Goal: Task Accomplishment & Management: Use online tool/utility

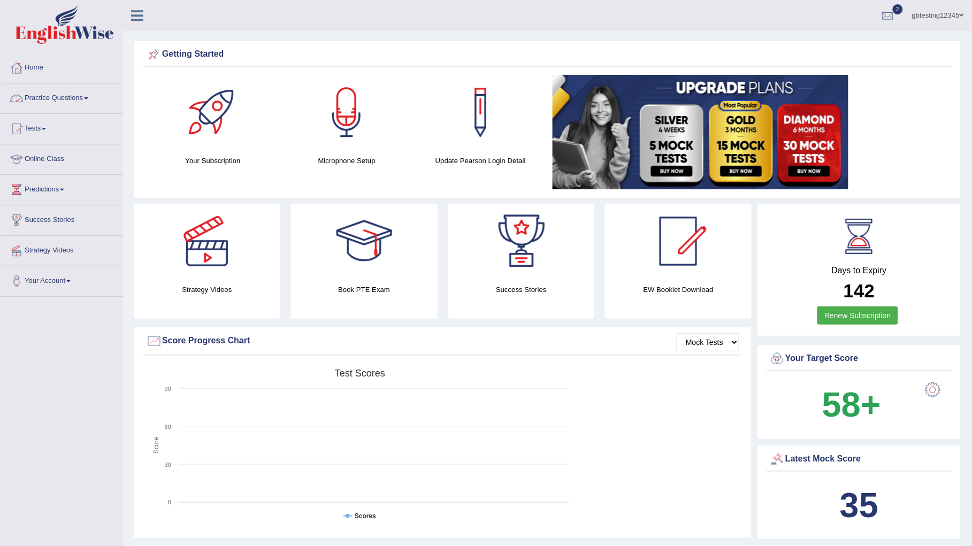
click at [51, 94] on link "Practice Questions" at bounding box center [62, 96] width 122 height 27
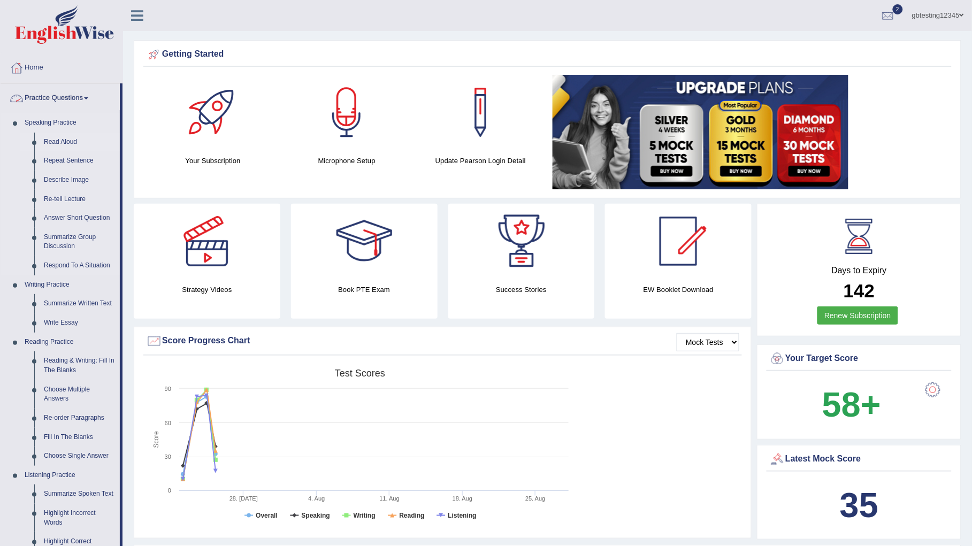
click at [71, 144] on link "Read Aloud" at bounding box center [79, 142] width 81 height 19
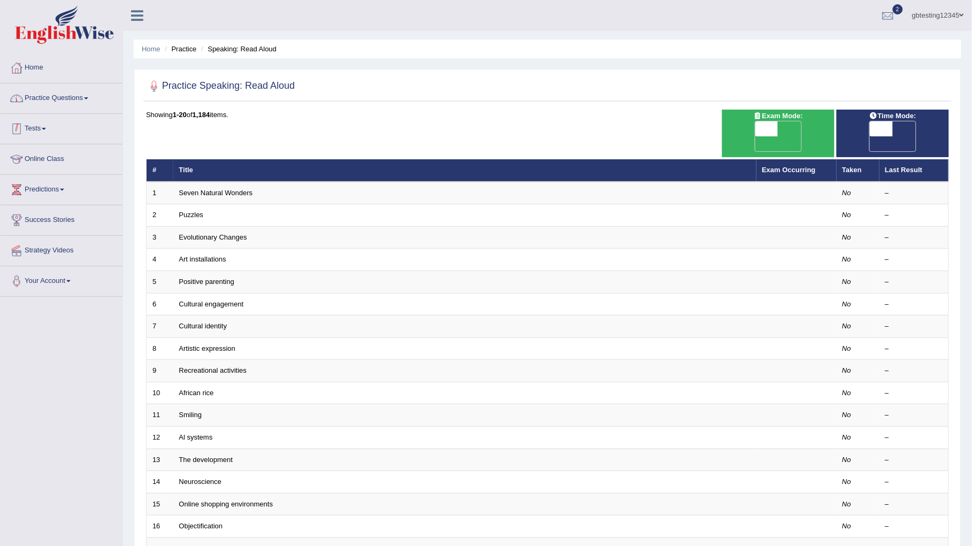
click at [69, 100] on link "Practice Questions" at bounding box center [62, 96] width 122 height 27
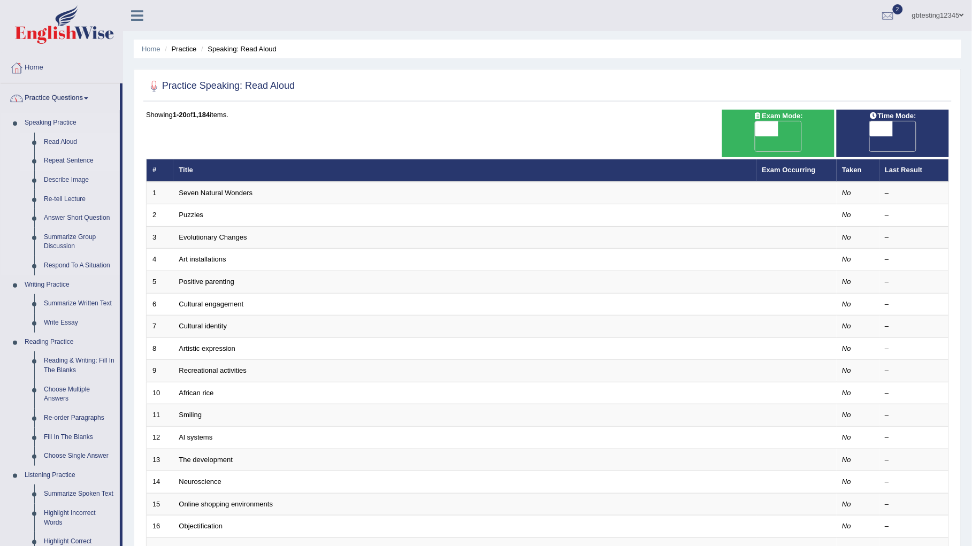
click at [64, 162] on link "Repeat Sentence" at bounding box center [79, 160] width 81 height 19
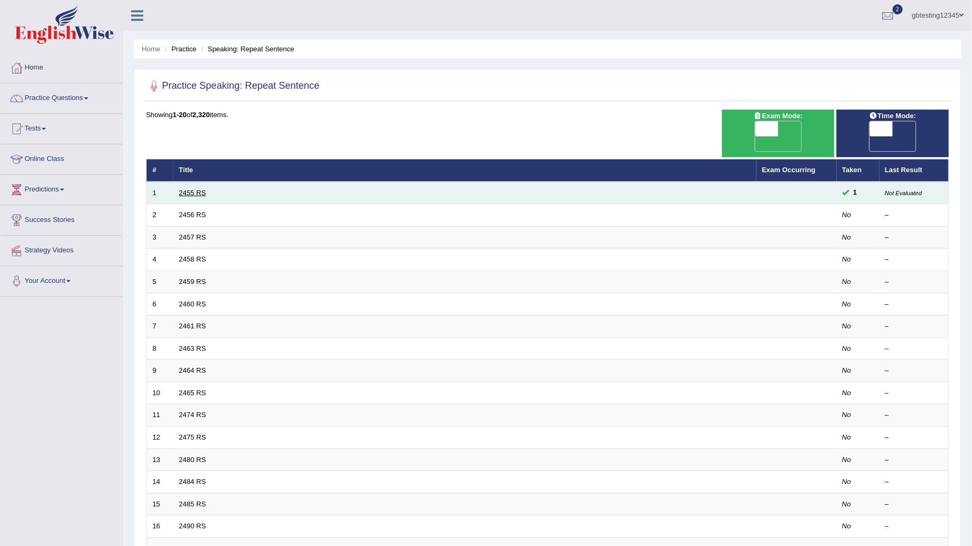
click at [201, 189] on link "2455 RS" at bounding box center [192, 193] width 27 height 8
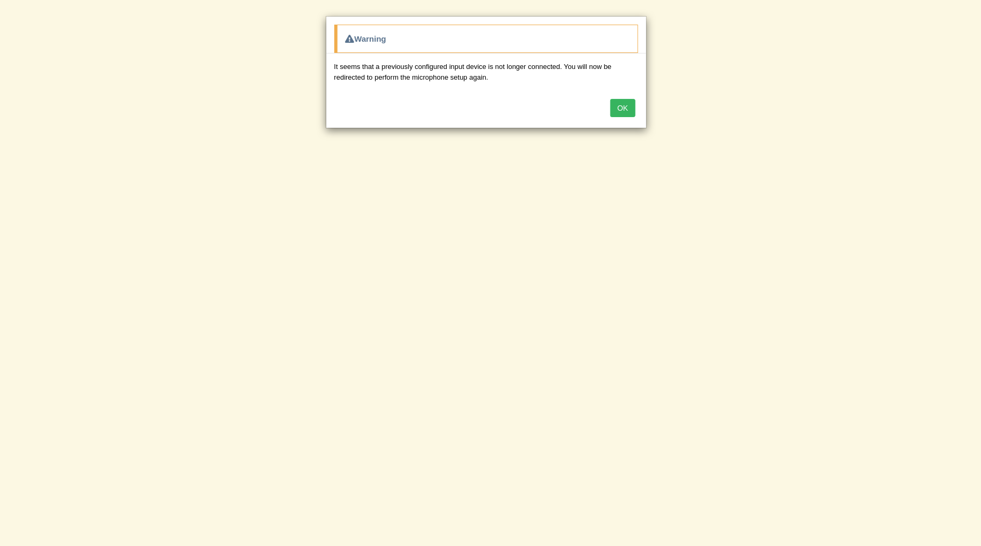
click at [745, 271] on body "Toggle navigation Home Practice Questions Speaking Practice Read Aloud Repeat S…" at bounding box center [490, 273] width 981 height 546
click at [627, 111] on button "OK" at bounding box center [623, 108] width 25 height 18
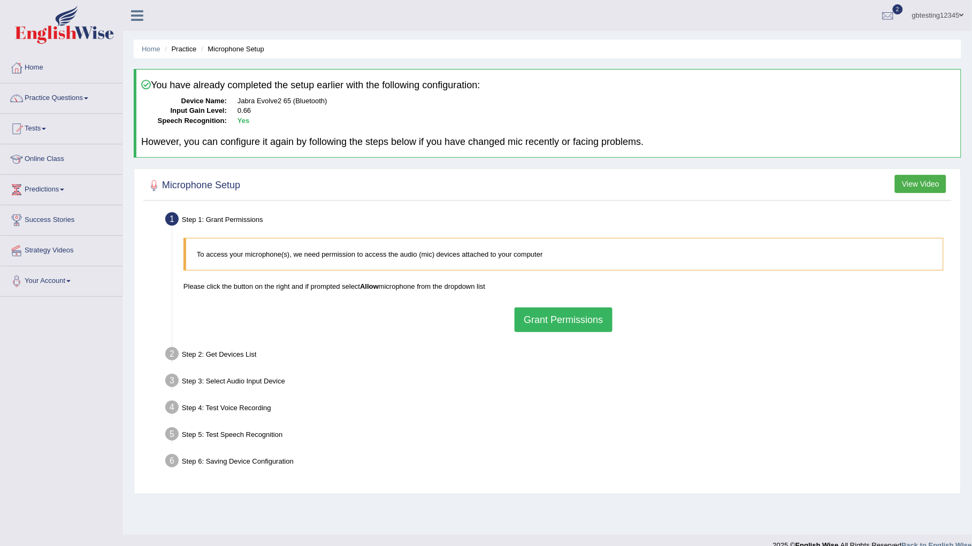
click at [554, 319] on button "Grant Permissions" at bounding box center [563, 320] width 97 height 25
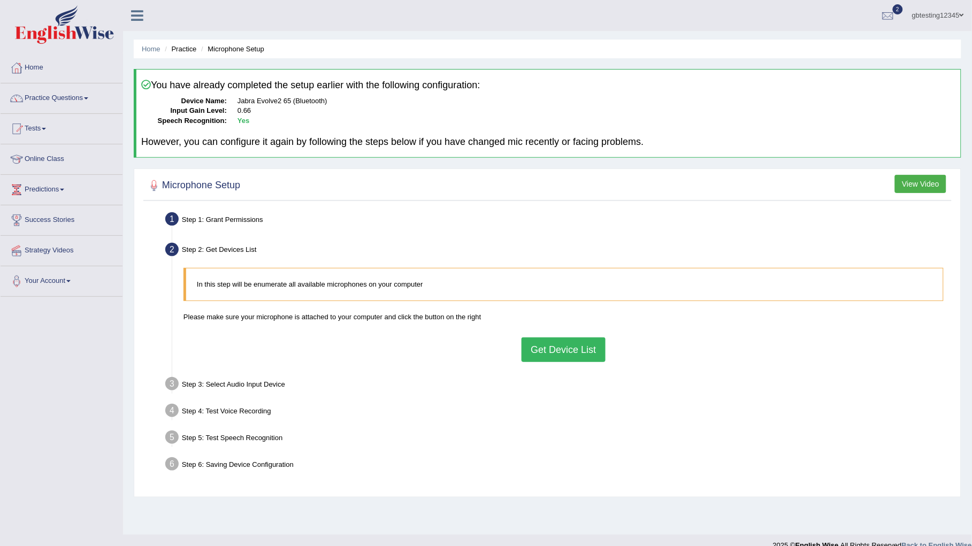
click at [570, 347] on button "Get Device List" at bounding box center [563, 350] width 83 height 25
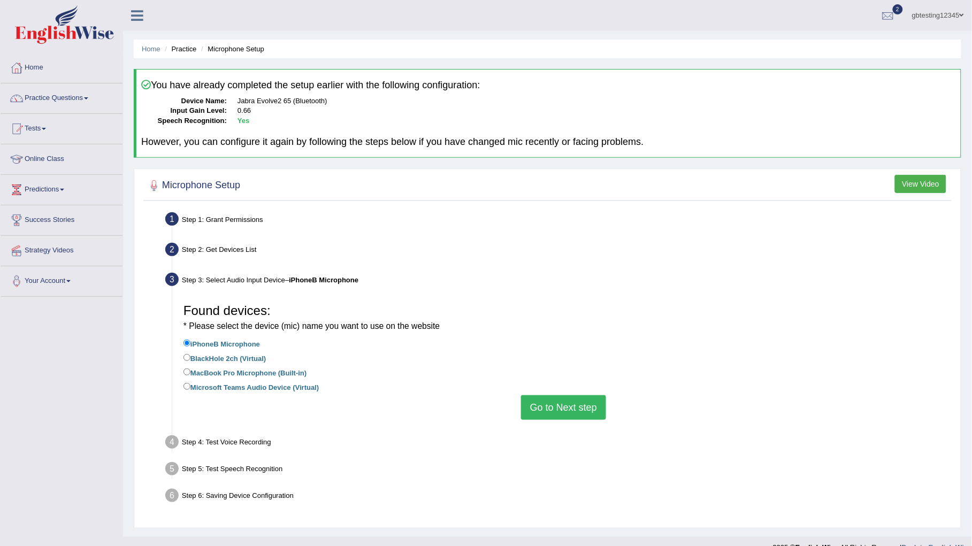
click at [236, 370] on label "MacBook Pro Microphone (Built-in)" at bounding box center [245, 373] width 123 height 12
click at [191, 370] on input "MacBook Pro Microphone (Built-in)" at bounding box center [187, 372] width 7 height 7
radio input "true"
click at [544, 405] on button "Go to Next step" at bounding box center [563, 407] width 85 height 25
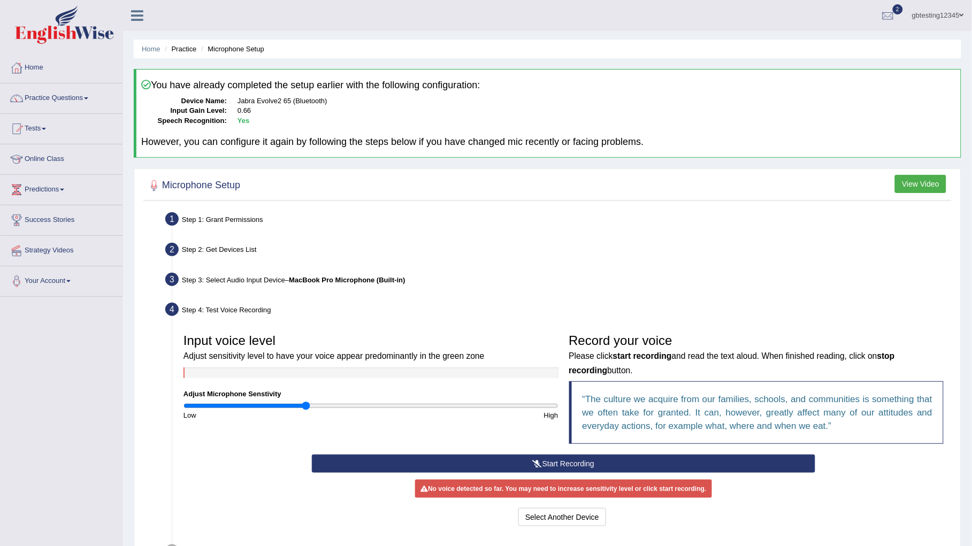
click at [497, 458] on button "Start Recording" at bounding box center [564, 464] width 504 height 18
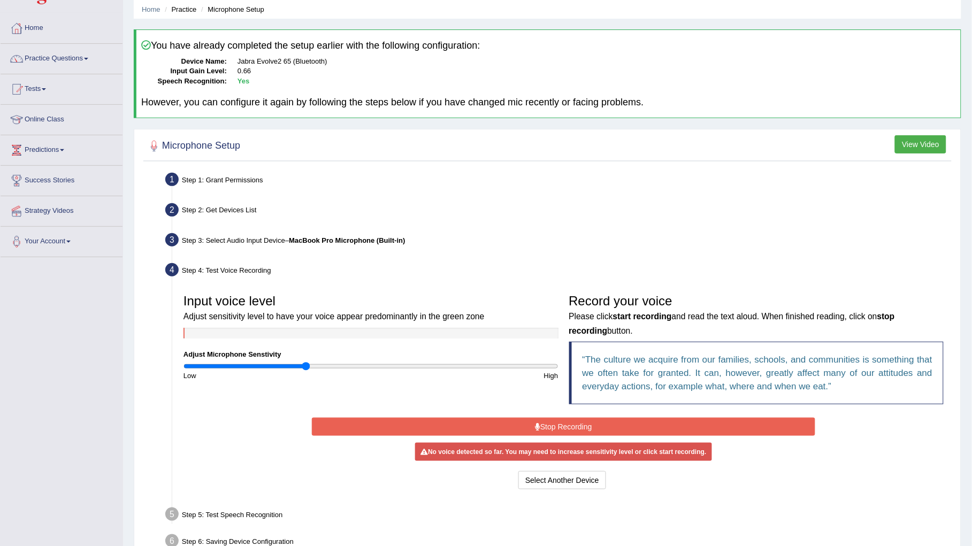
scroll to position [45, 0]
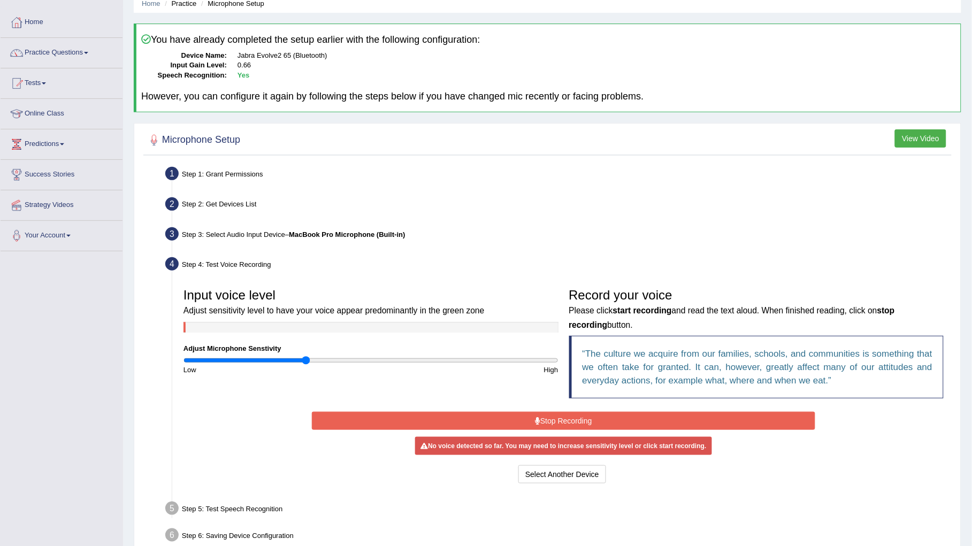
click at [509, 420] on button "Stop Recording" at bounding box center [564, 421] width 504 height 18
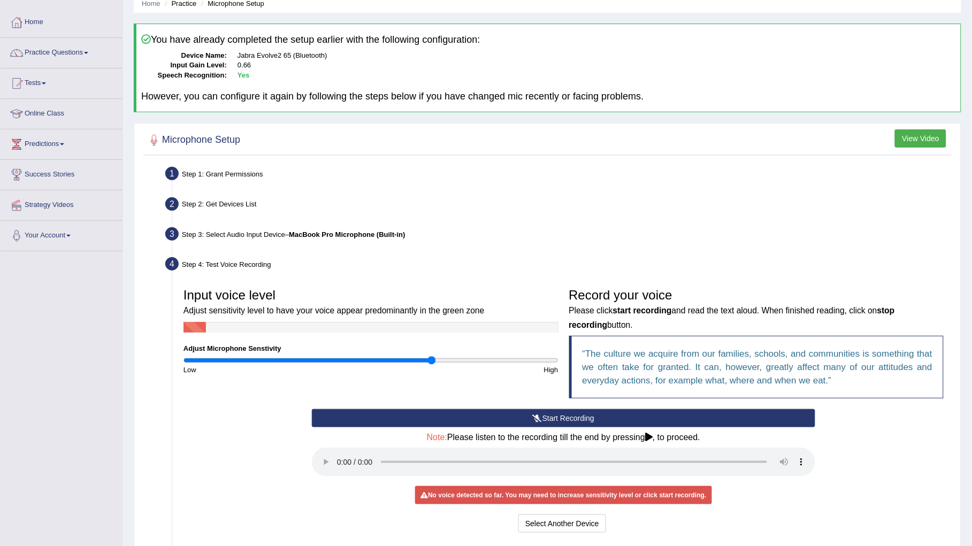
drag, startPoint x: 305, startPoint y: 357, endPoint x: 433, endPoint y: 362, distance: 128.0
type input "1.34"
click at [433, 362] on input "range" at bounding box center [371, 360] width 375 height 9
click at [534, 416] on icon at bounding box center [538, 418] width 10 height 7
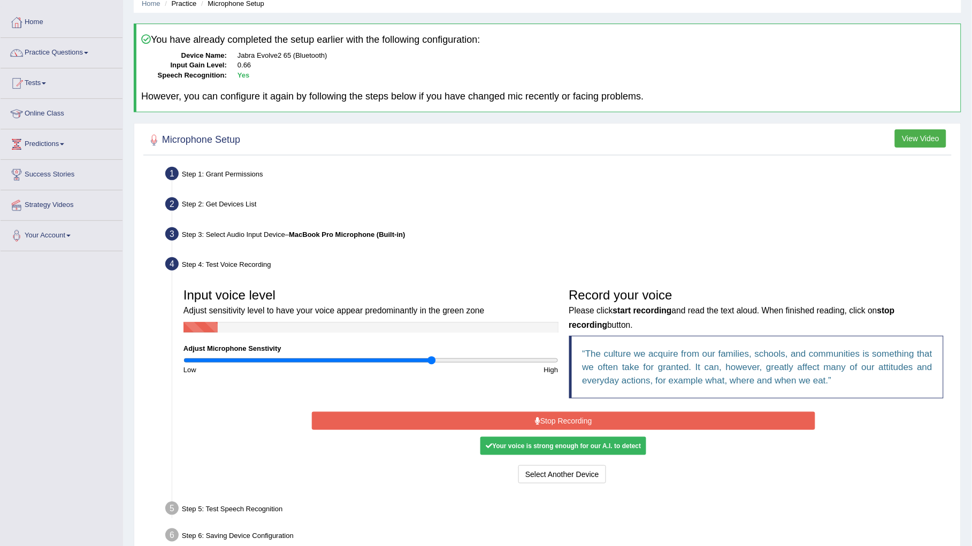
click at [535, 417] on icon at bounding box center [537, 420] width 5 height 7
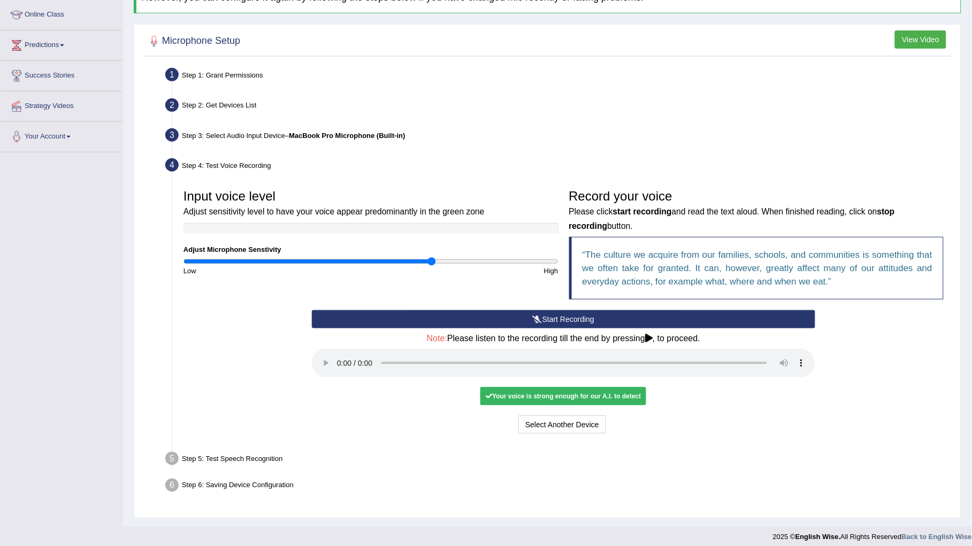
scroll to position [150, 0]
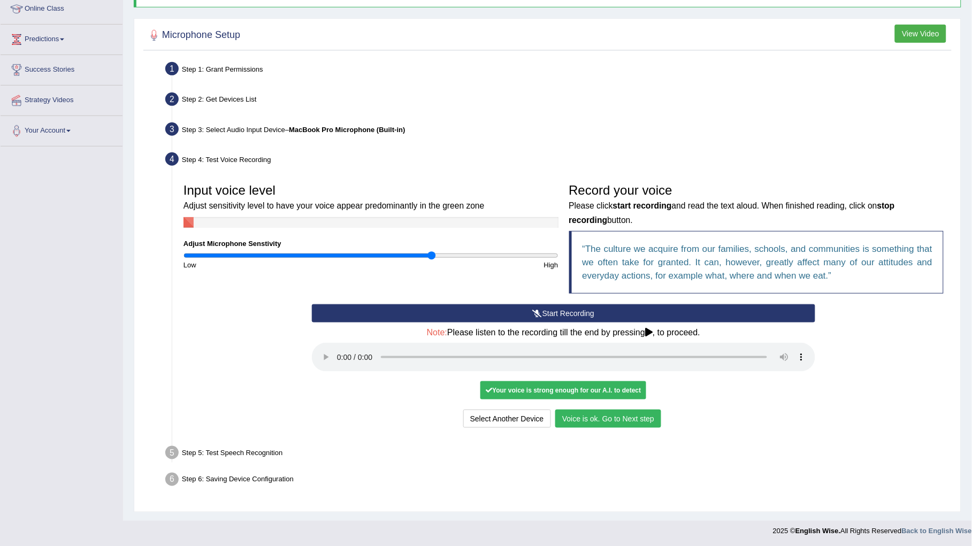
click at [598, 420] on button "Voice is ok. Go to Next step" at bounding box center [608, 419] width 106 height 18
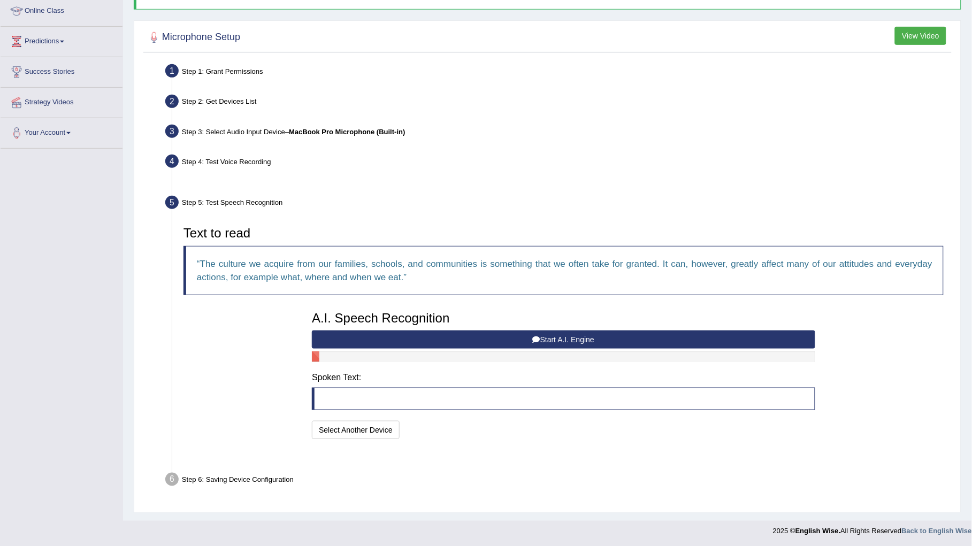
scroll to position [122, 0]
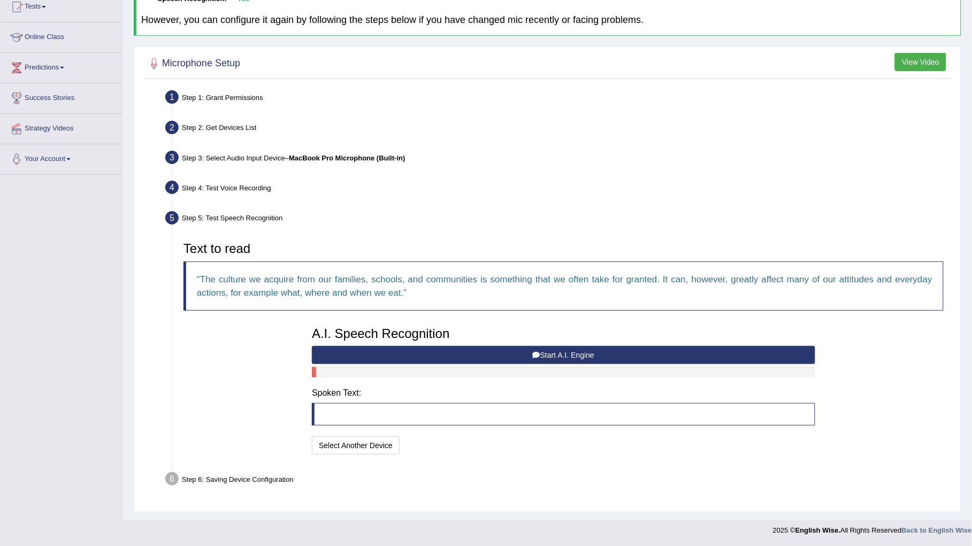
click at [421, 349] on button "Start A.I. Engine" at bounding box center [564, 355] width 504 height 18
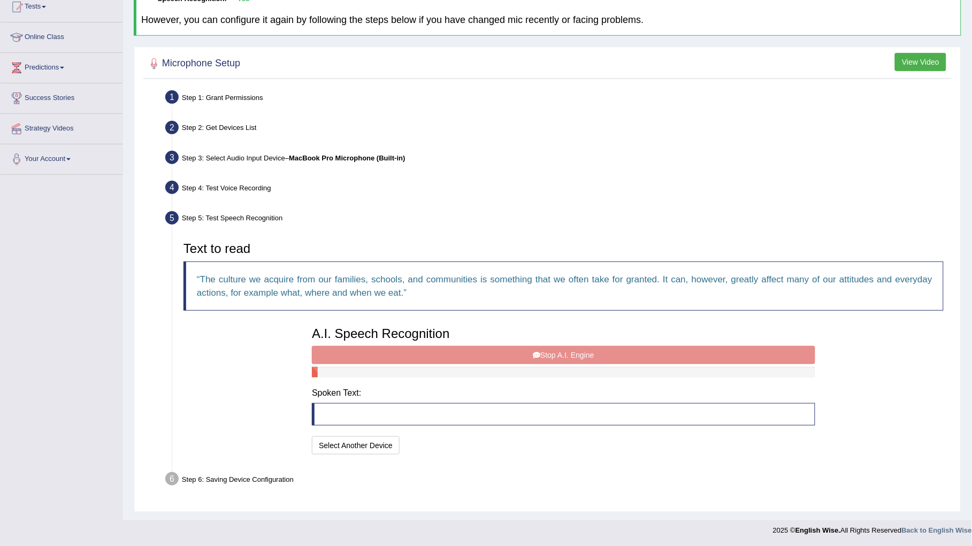
click at [421, 349] on div "A.I. Speech Recognition Start A.I. Engine Stop A.I. Engine Note: Please listen …" at bounding box center [564, 390] width 514 height 136
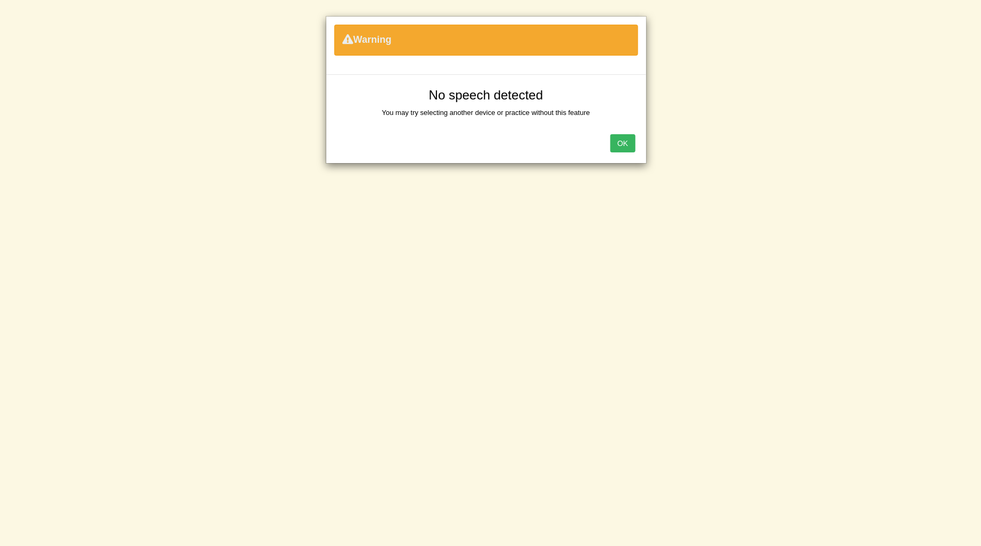
click at [626, 147] on button "OK" at bounding box center [623, 143] width 25 height 18
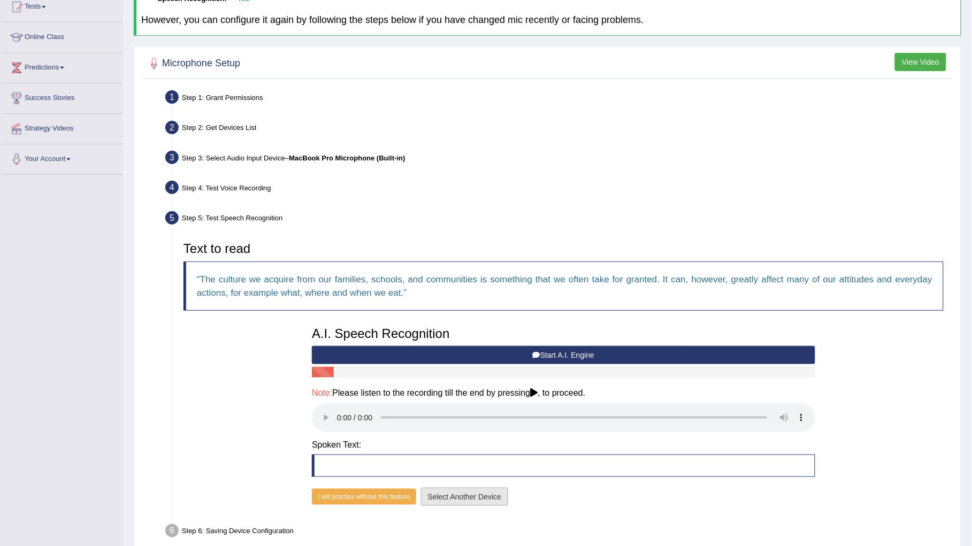
click at [474, 495] on button "Select Another Device" at bounding box center [465, 497] width 88 height 18
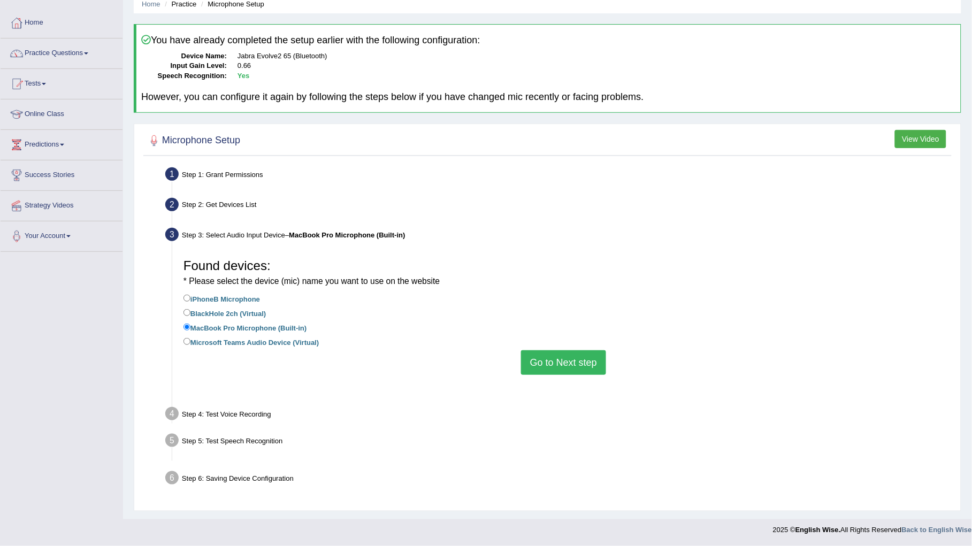
scroll to position [18, 0]
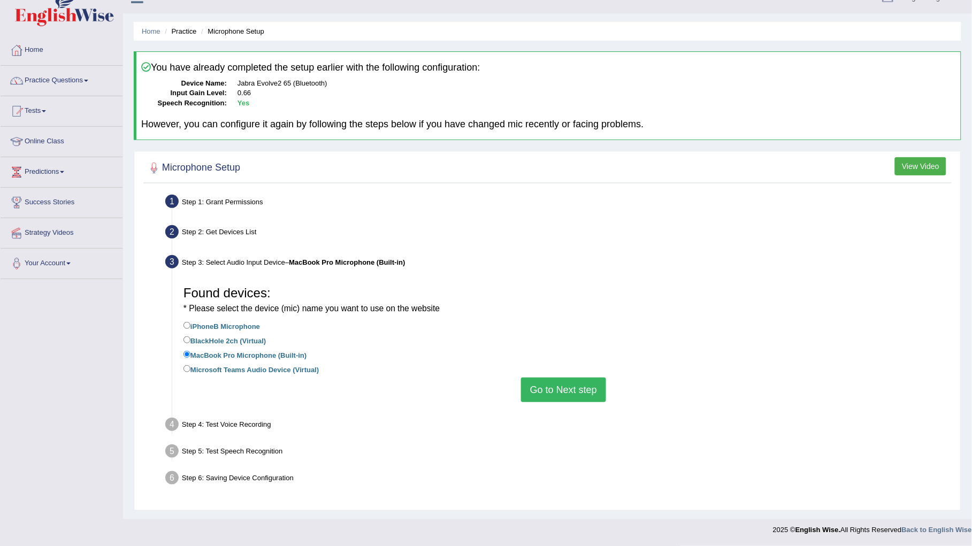
click at [226, 326] on label "iPhoneB Microphone" at bounding box center [222, 326] width 77 height 12
click at [191, 326] on input "iPhoneB Microphone" at bounding box center [187, 325] width 7 height 7
radio input "true"
click at [560, 393] on button "Go to Next step" at bounding box center [563, 390] width 85 height 25
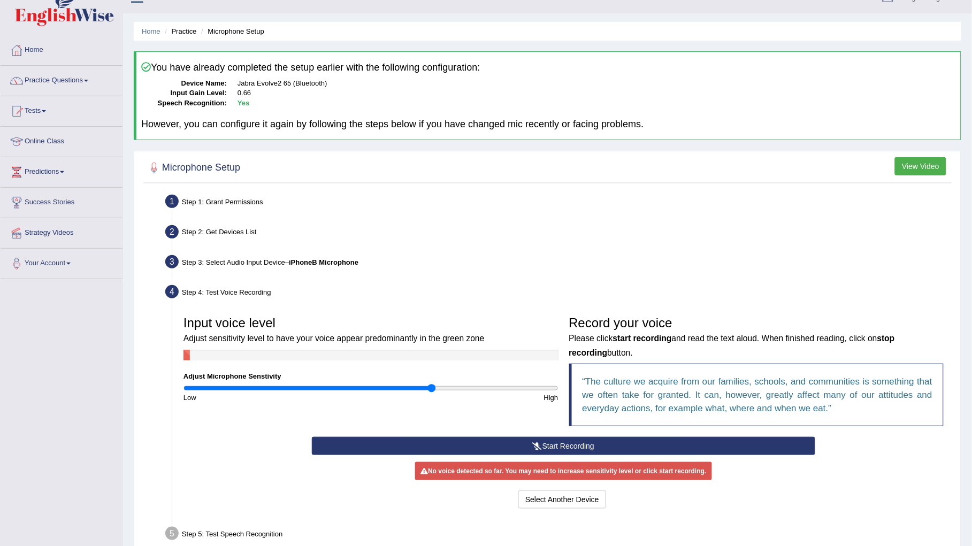
click at [545, 440] on button "Start Recording" at bounding box center [564, 446] width 504 height 18
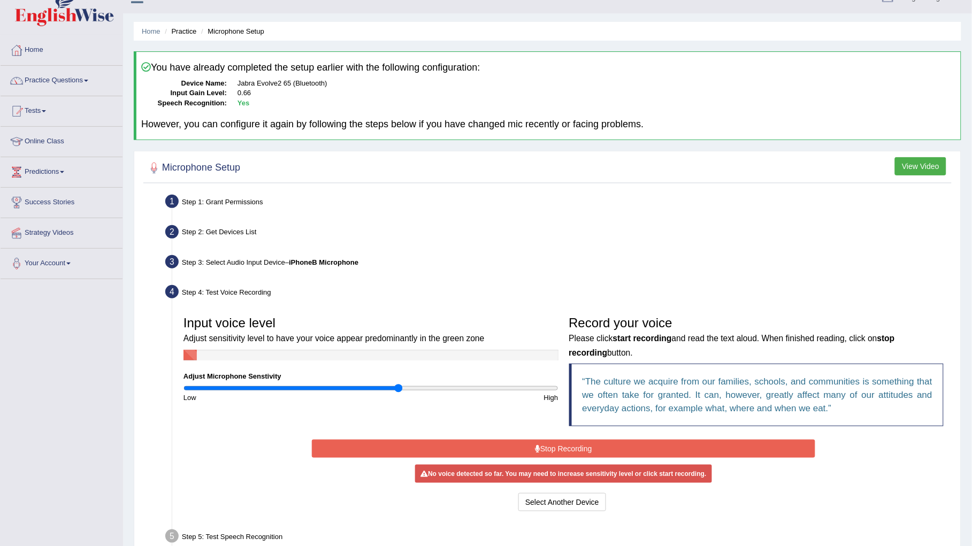
drag, startPoint x: 429, startPoint y: 387, endPoint x: 399, endPoint y: 389, distance: 30.0
click at [399, 389] on input "range" at bounding box center [371, 388] width 375 height 9
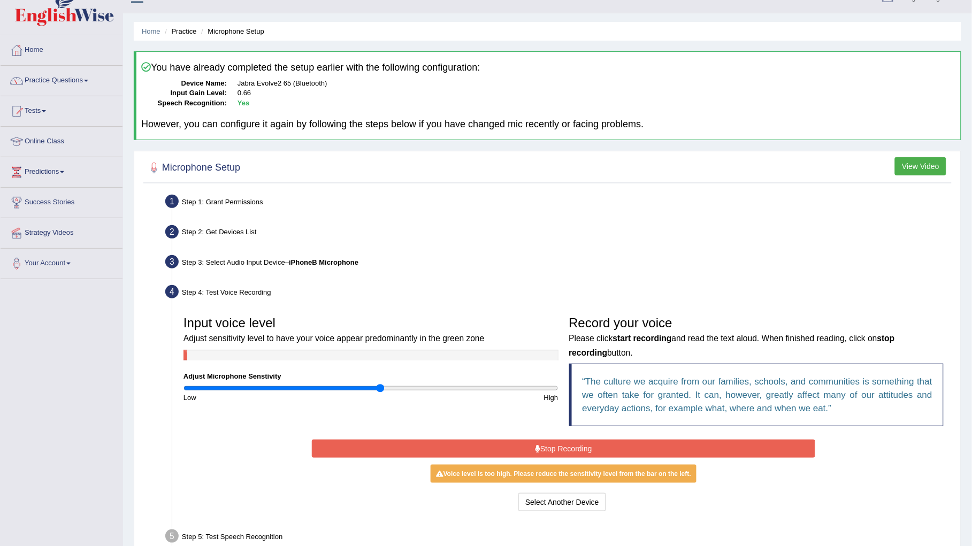
click at [378, 386] on input "range" at bounding box center [371, 388] width 375 height 9
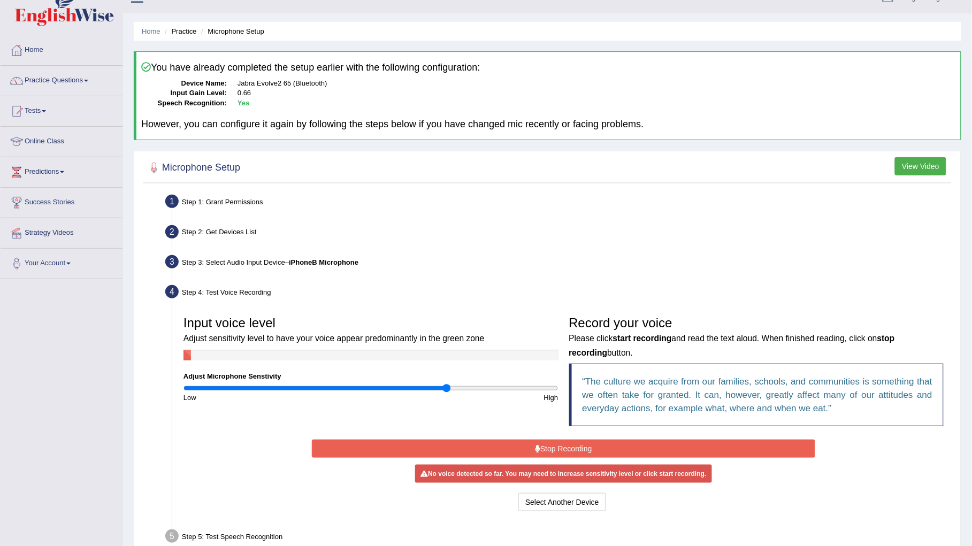
type input "1.42"
click at [446, 387] on input "range" at bounding box center [371, 388] width 375 height 9
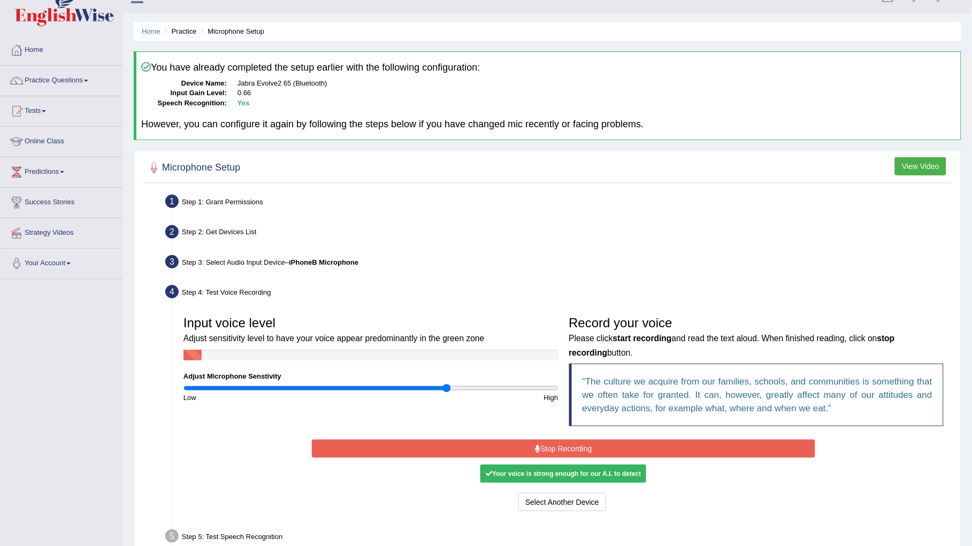
click at [531, 453] on button "Stop Recording" at bounding box center [564, 449] width 504 height 18
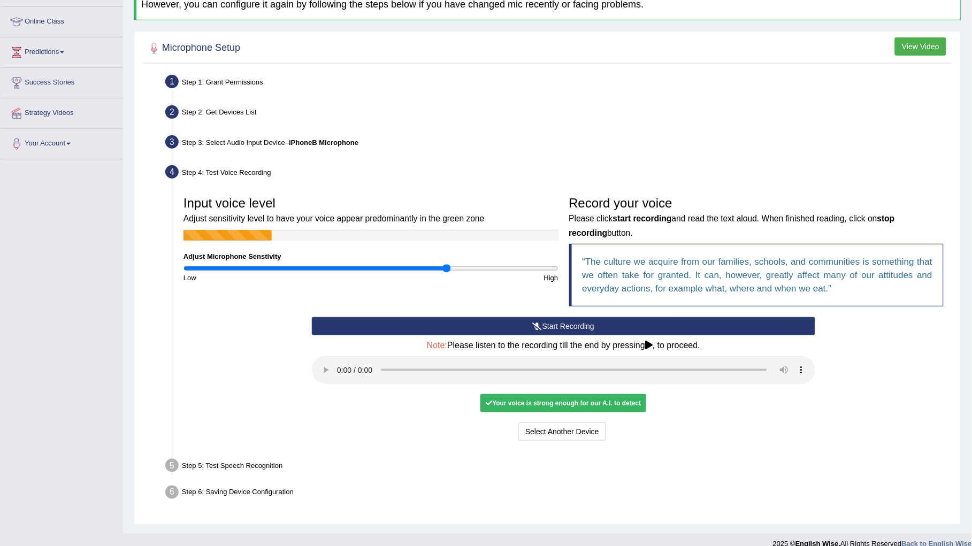
scroll to position [150, 0]
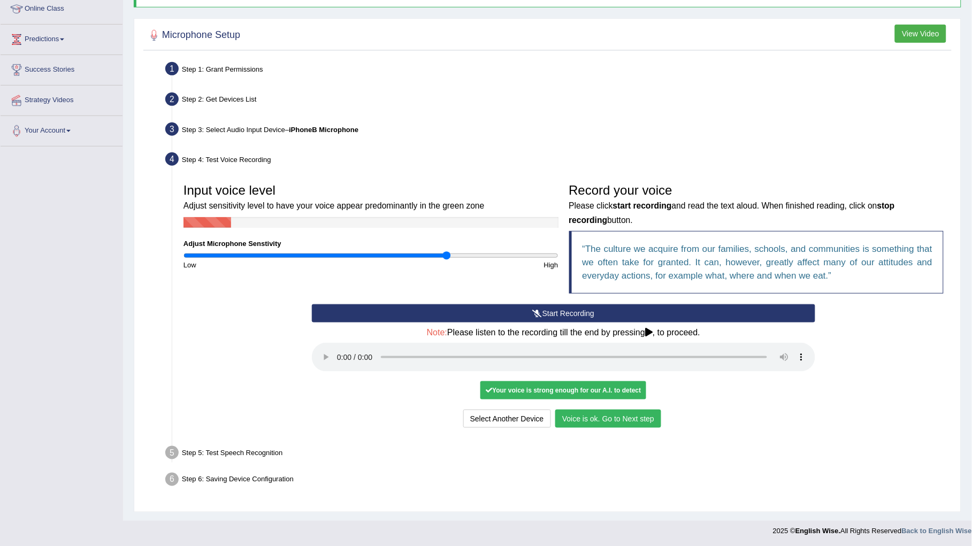
click at [605, 420] on button "Voice is ok. Go to Next step" at bounding box center [608, 419] width 106 height 18
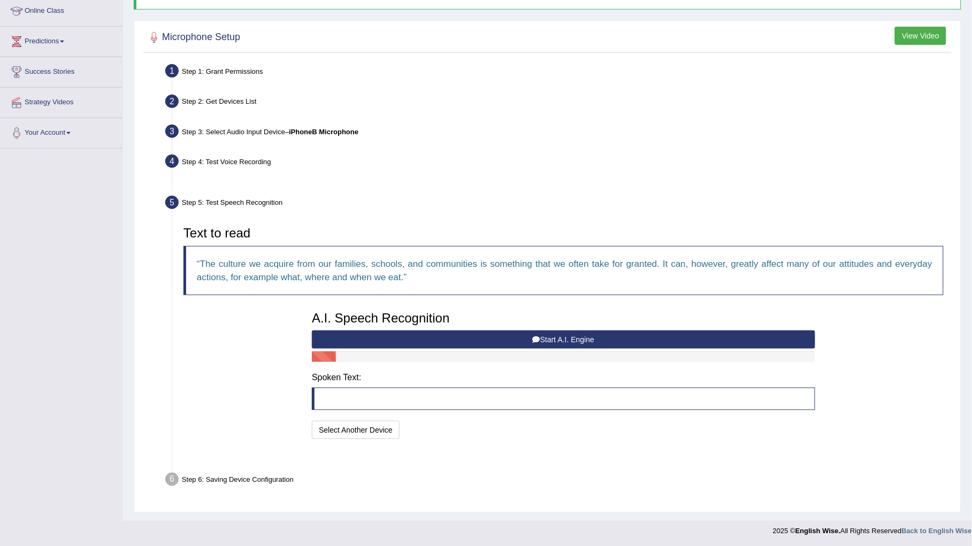
scroll to position [122, 0]
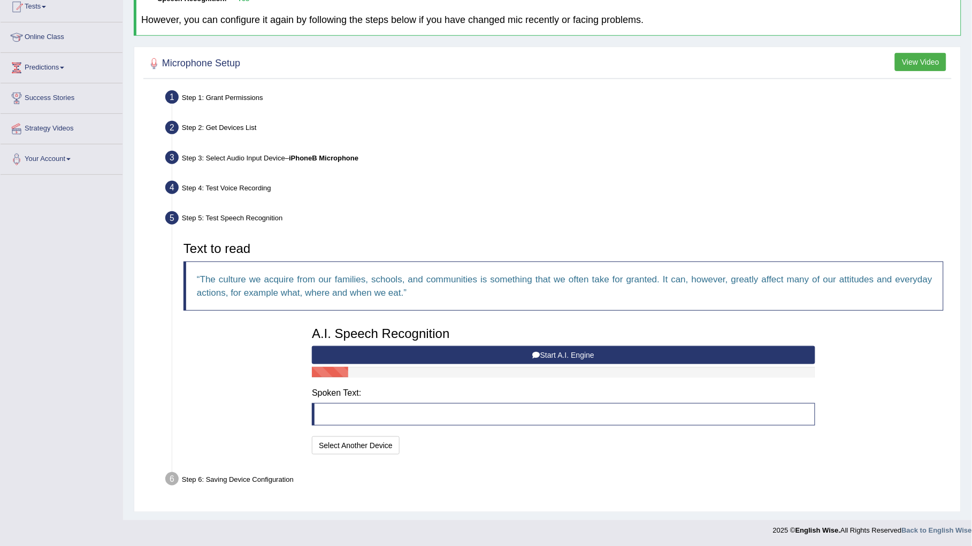
click at [510, 354] on button "Start A.I. Engine" at bounding box center [564, 355] width 504 height 18
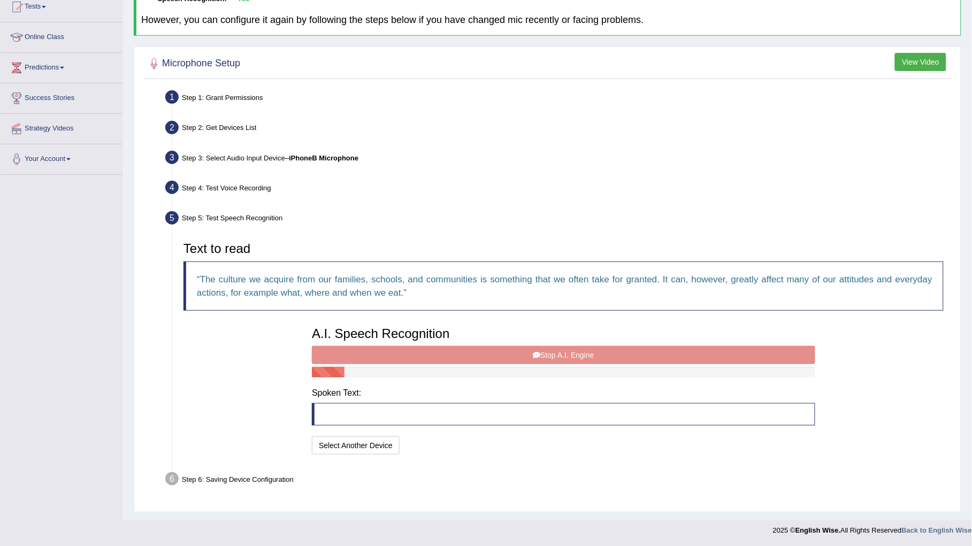
click at [518, 351] on div "A.I. Speech Recognition Start A.I. Engine Stop A.I. Engine Note: Please listen …" at bounding box center [564, 390] width 514 height 136
click at [526, 355] on div "A.I. Speech Recognition Start A.I. Engine Stop A.I. Engine Note: Please listen …" at bounding box center [564, 390] width 514 height 136
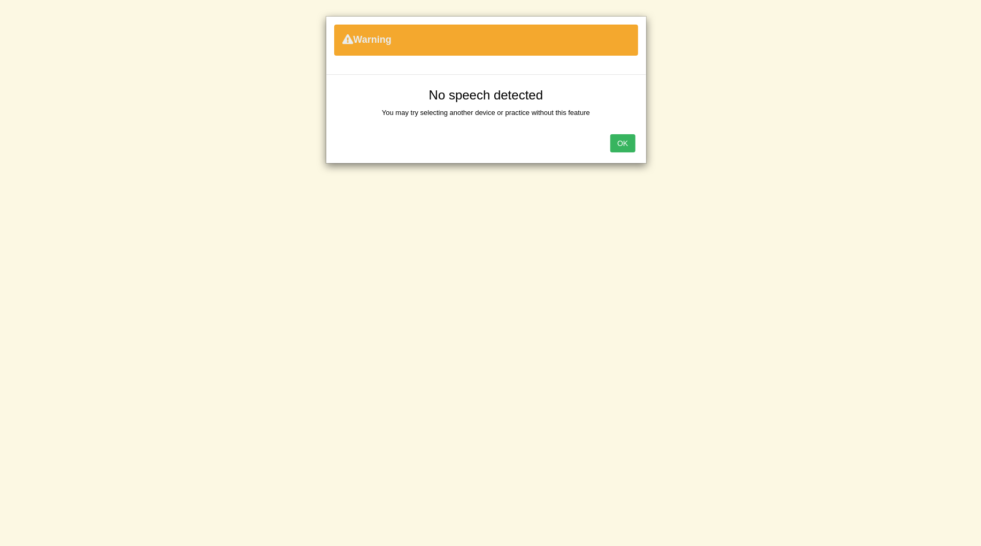
click at [625, 140] on button "OK" at bounding box center [623, 143] width 25 height 18
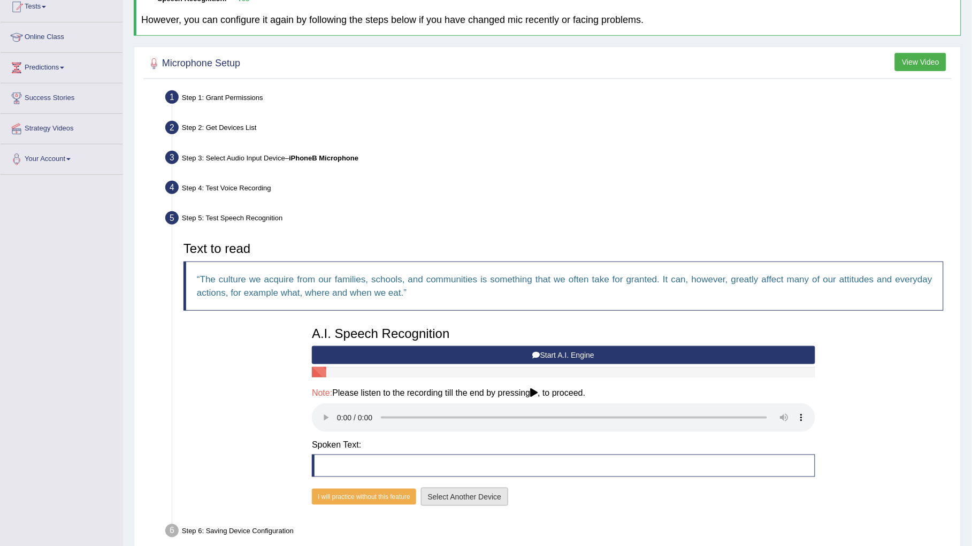
click at [497, 494] on button "Select Another Device" at bounding box center [465, 497] width 88 height 18
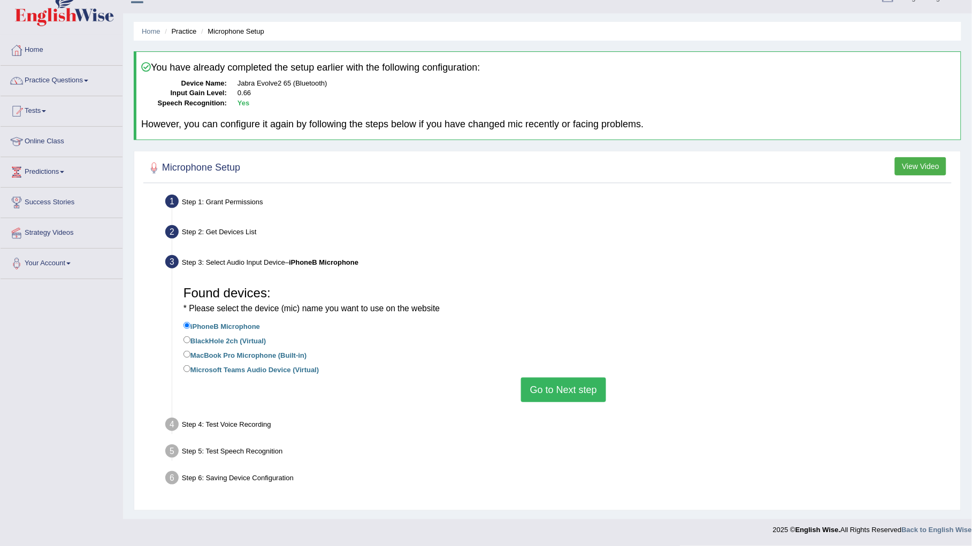
scroll to position [18, 0]
click at [545, 398] on button "Go to Next step" at bounding box center [563, 390] width 85 height 25
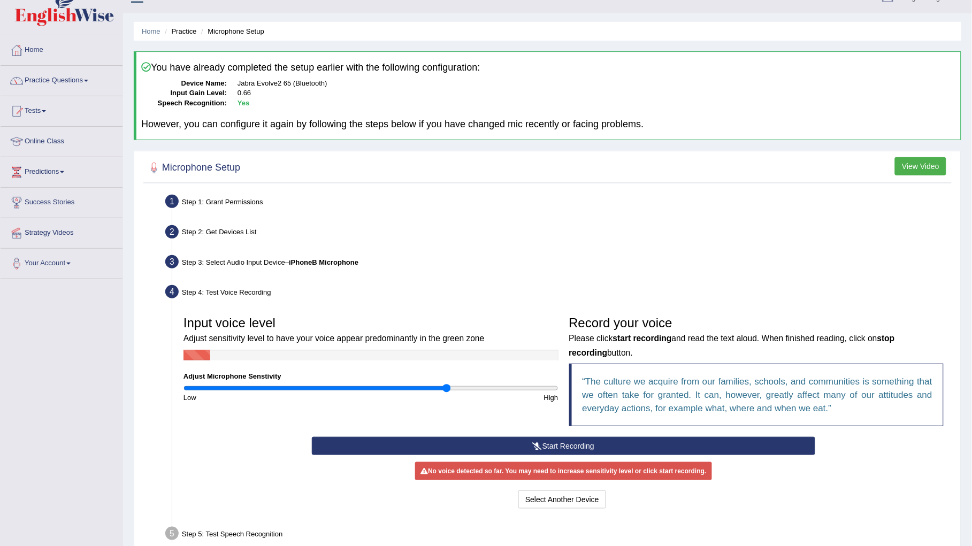
click at [428, 443] on button "Start Recording" at bounding box center [564, 446] width 504 height 18
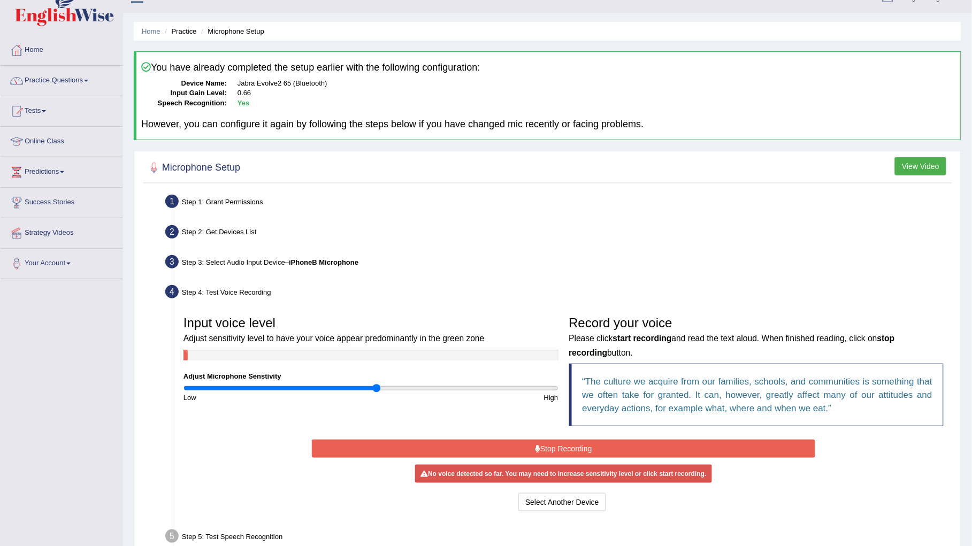
drag, startPoint x: 445, startPoint y: 385, endPoint x: 375, endPoint y: 387, distance: 69.6
click at [375, 387] on input "range" at bounding box center [371, 388] width 375 height 9
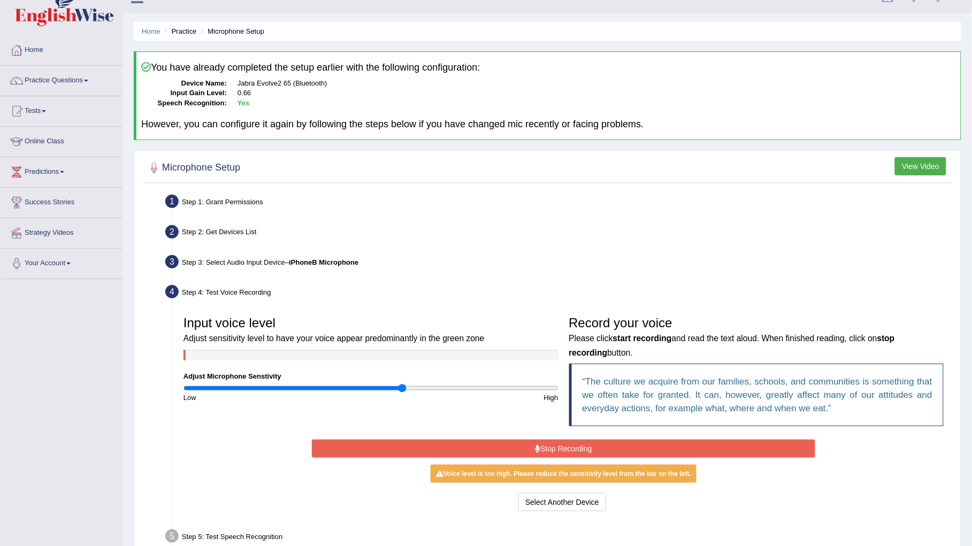
click at [402, 385] on input "range" at bounding box center [371, 388] width 375 height 9
click at [456, 384] on input "range" at bounding box center [371, 388] width 375 height 9
type input "1.22"
click at [410, 385] on input "range" at bounding box center [371, 388] width 375 height 9
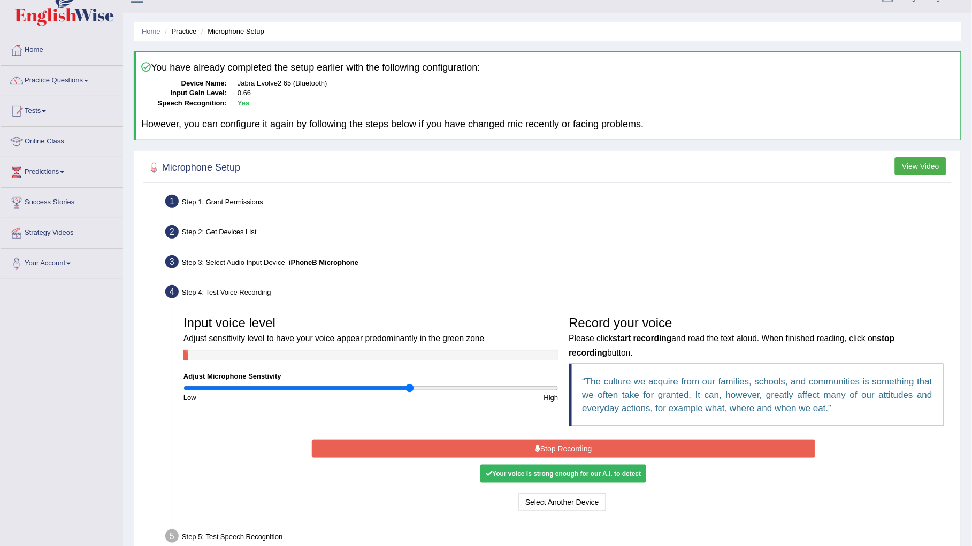
click at [404, 455] on button "Stop Recording" at bounding box center [564, 449] width 504 height 18
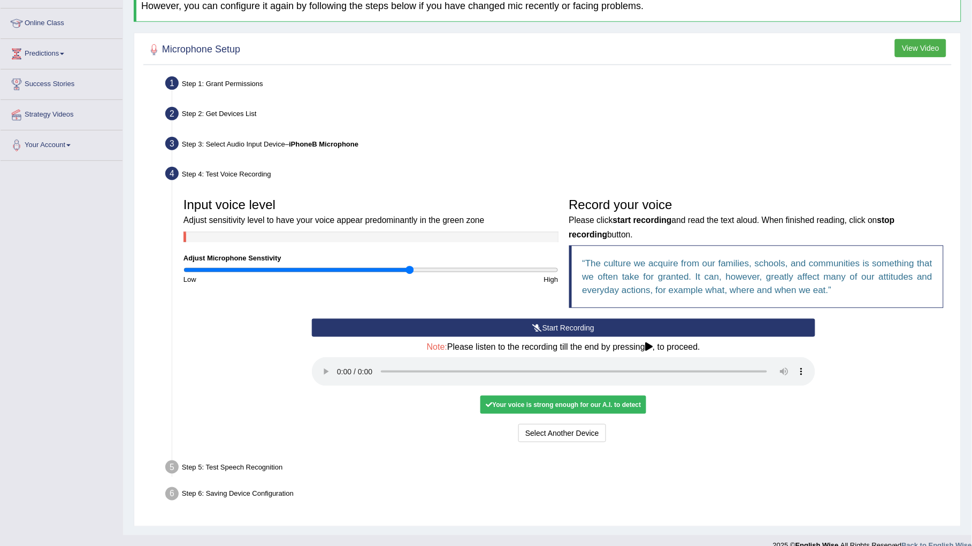
scroll to position [150, 0]
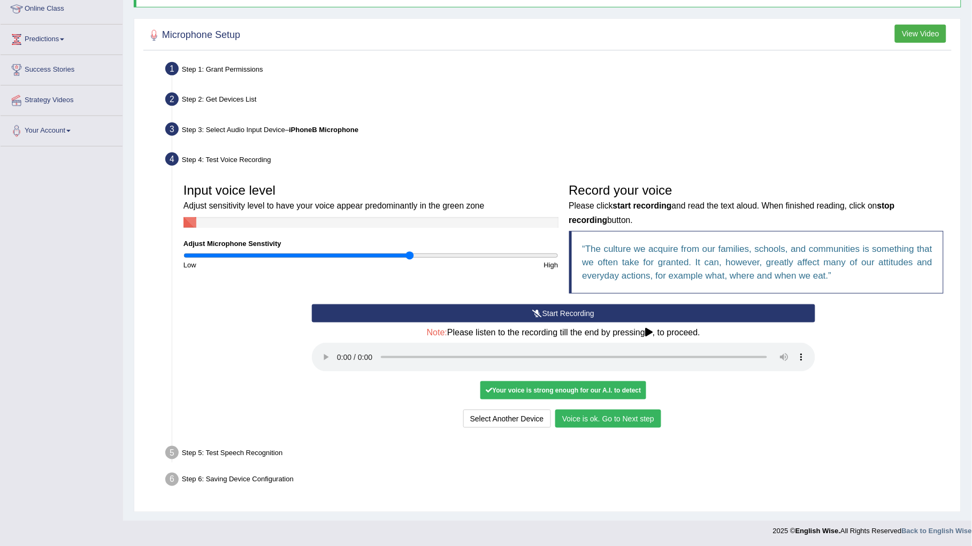
click at [648, 421] on button "Voice is ok. Go to Next step" at bounding box center [608, 419] width 106 height 18
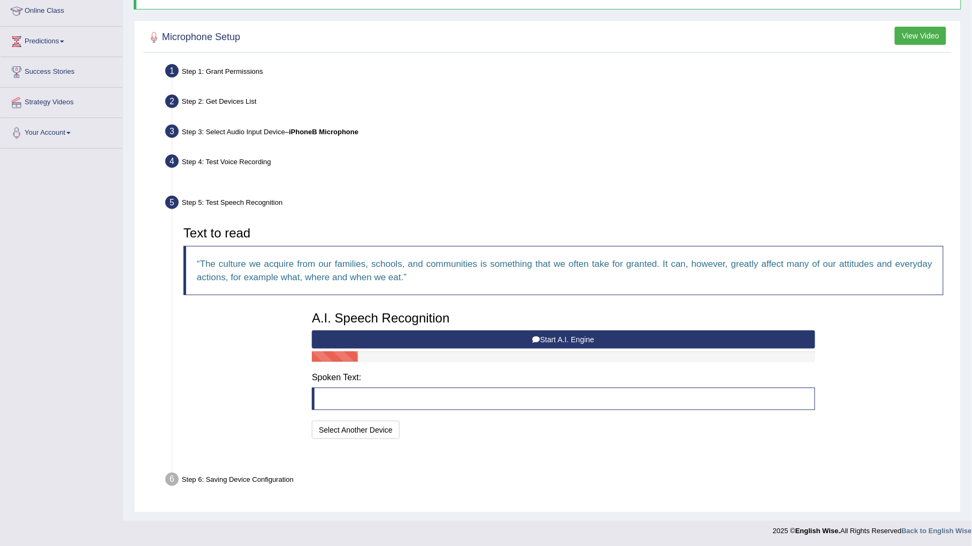
scroll to position [122, 0]
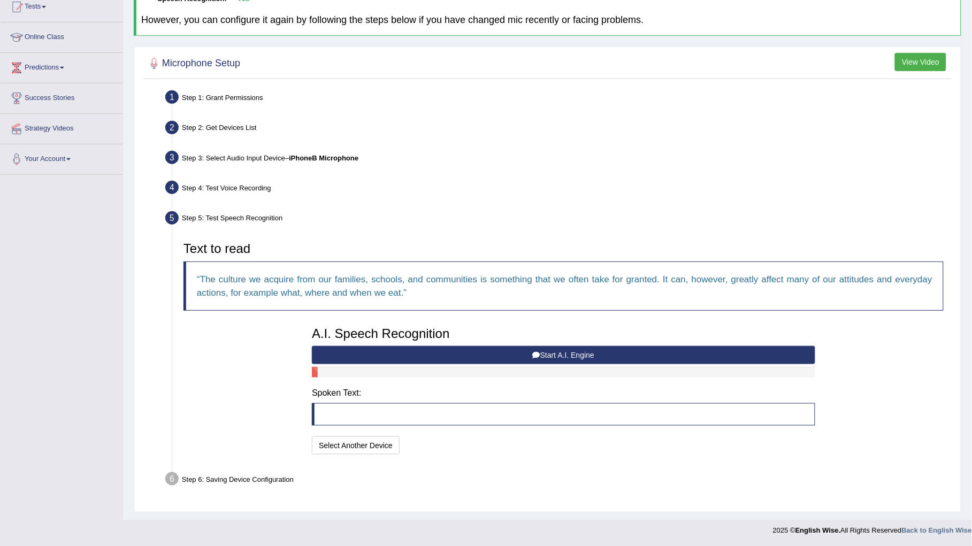
click at [476, 355] on button "Start A.I. Engine" at bounding box center [564, 355] width 504 height 18
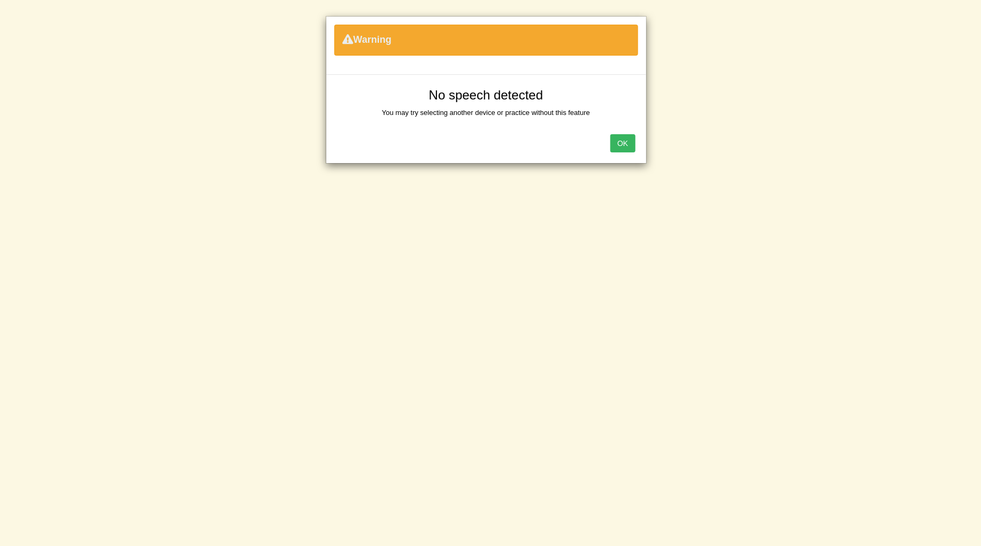
click at [623, 147] on button "OK" at bounding box center [623, 143] width 25 height 18
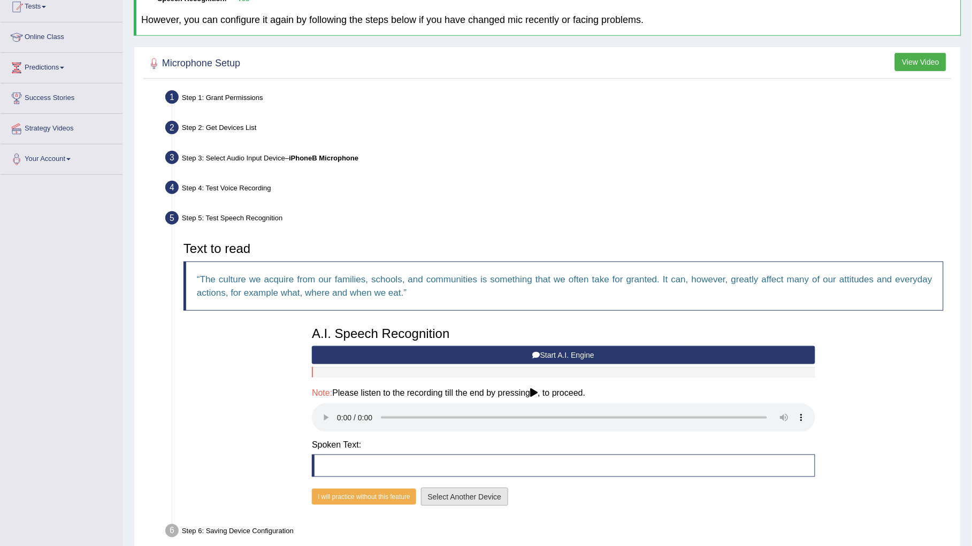
click at [481, 499] on button "Select Another Device" at bounding box center [465, 497] width 88 height 18
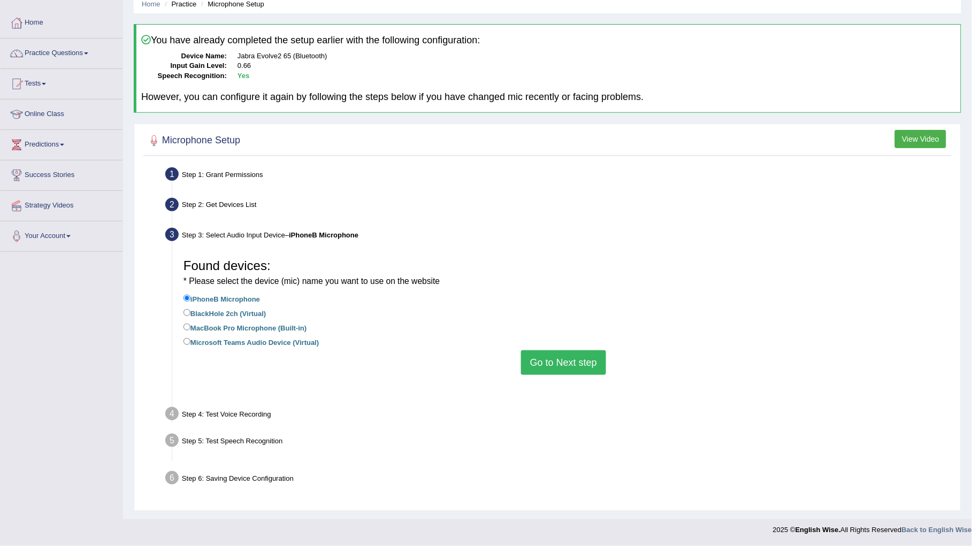
scroll to position [18, 0]
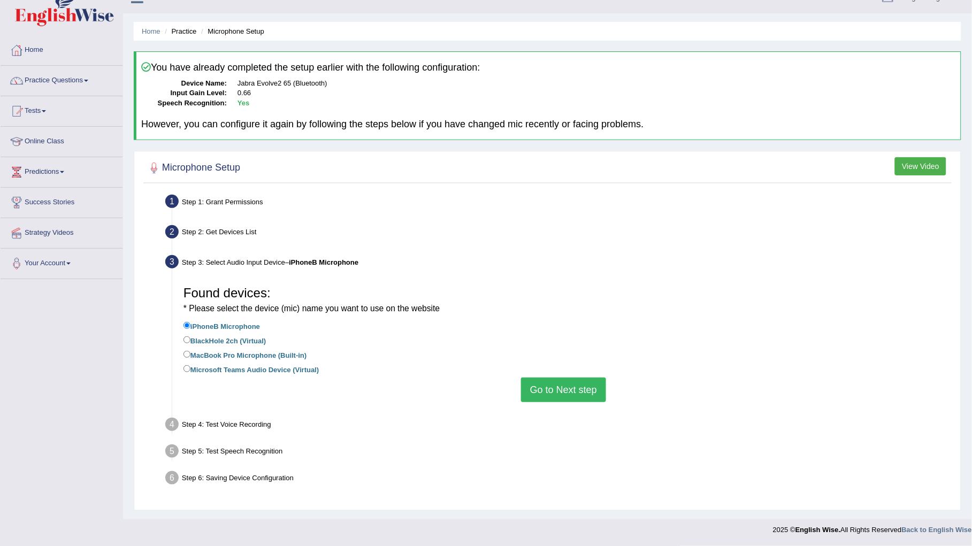
click at [231, 352] on label "MacBook Pro Microphone (Built-in)" at bounding box center [245, 355] width 123 height 12
click at [191, 352] on input "MacBook Pro Microphone (Built-in)" at bounding box center [187, 354] width 7 height 7
radio input "true"
click at [569, 390] on button "Go to Next step" at bounding box center [563, 390] width 85 height 25
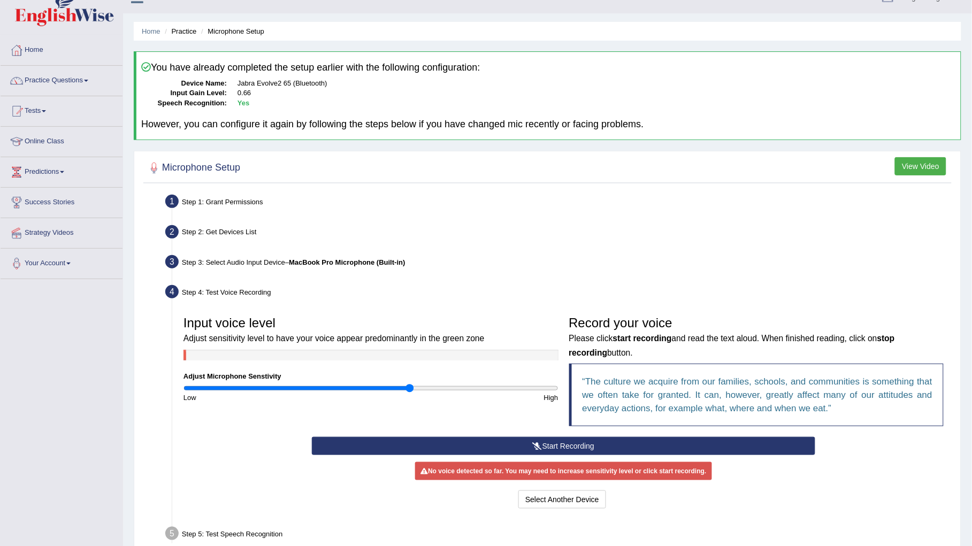
click at [559, 446] on button "Start Recording" at bounding box center [564, 446] width 504 height 18
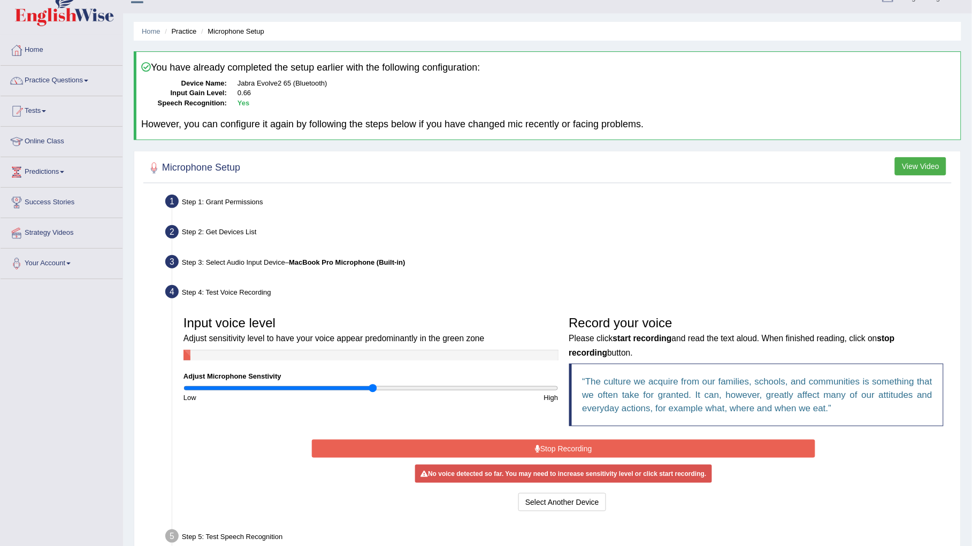
type input "1.02"
click at [371, 387] on input "range" at bounding box center [371, 388] width 375 height 9
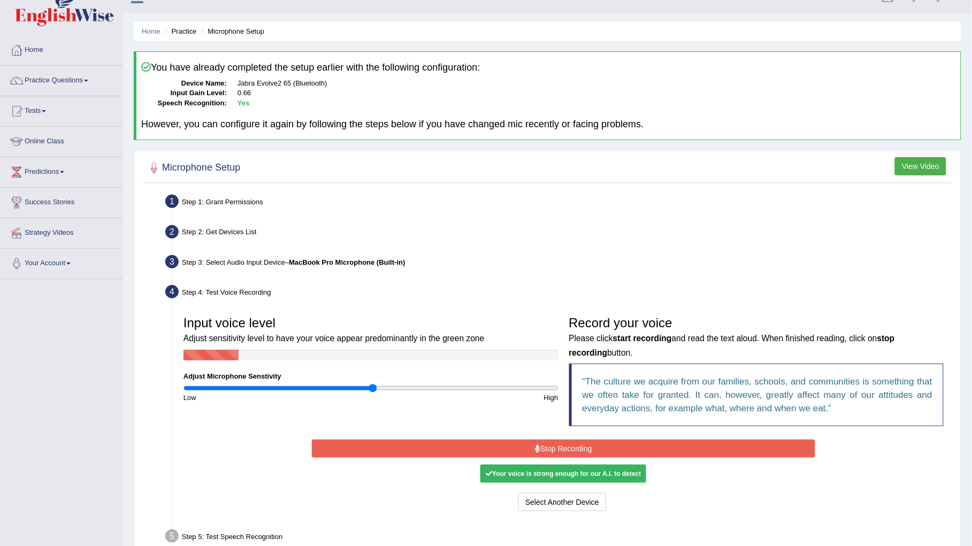
click at [536, 446] on icon at bounding box center [537, 448] width 5 height 7
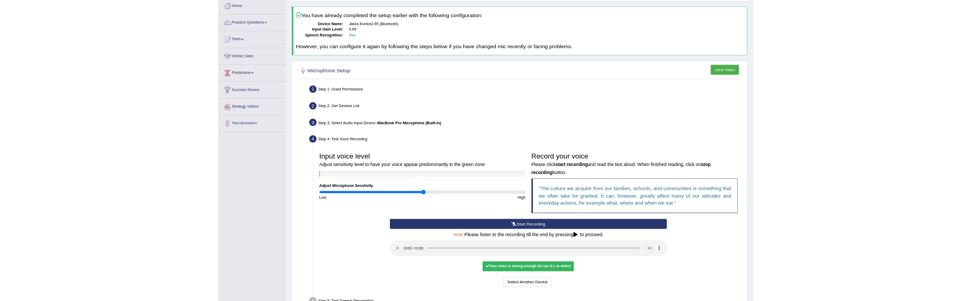
scroll to position [88, 0]
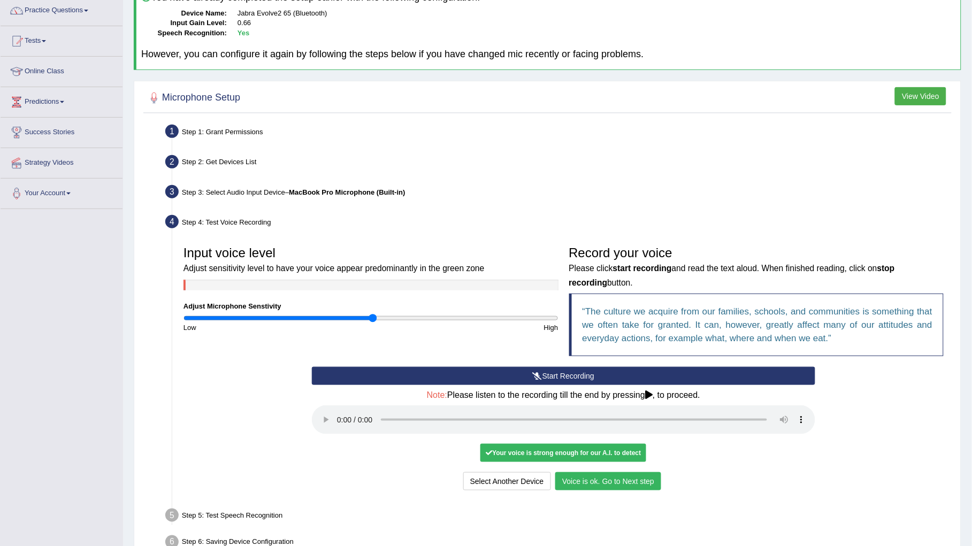
click at [591, 492] on div "Select Another Device Voice is ok. Go to Next step" at bounding box center [564, 483] width 504 height 21
click at [595, 479] on button "Voice is ok. Go to Next step" at bounding box center [608, 482] width 106 height 18
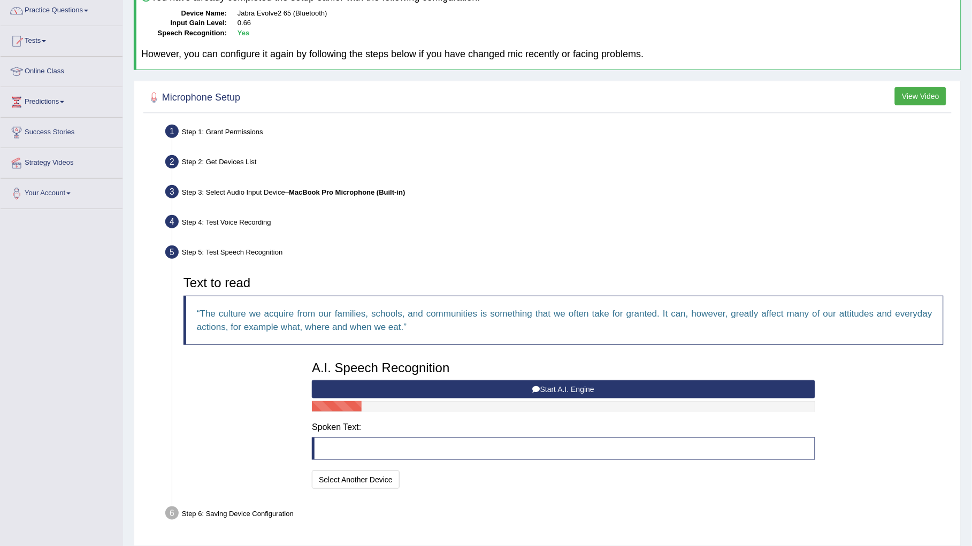
click at [475, 380] on button "Start A.I. Engine" at bounding box center [564, 389] width 504 height 18
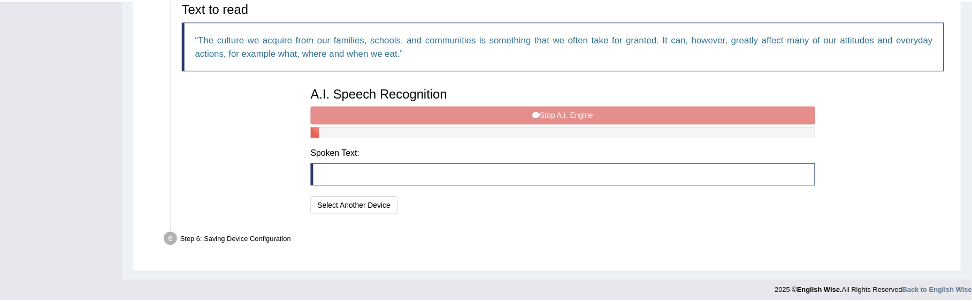
scroll to position [368, 0]
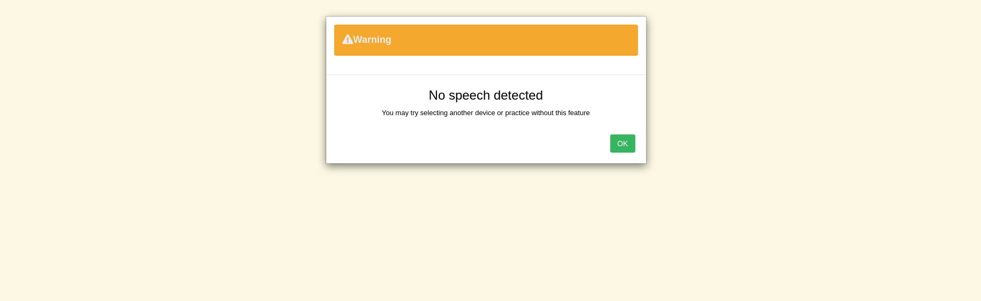
click at [628, 147] on button "OK" at bounding box center [623, 143] width 25 height 18
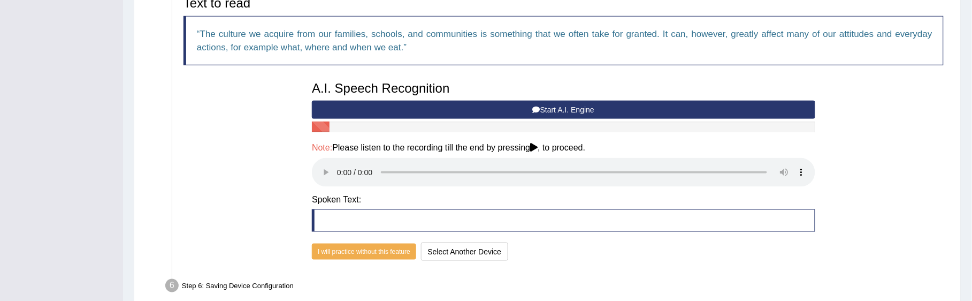
click at [556, 106] on button "Start A.I. Engine" at bounding box center [564, 110] width 504 height 18
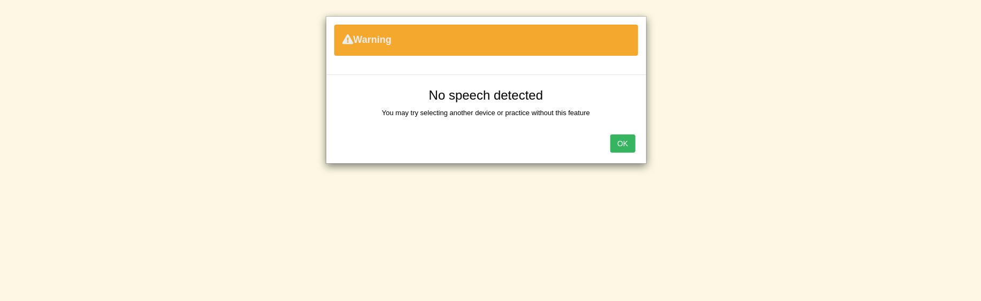
click at [630, 156] on div "OK" at bounding box center [486, 144] width 320 height 37
click at [630, 145] on button "OK" at bounding box center [623, 143] width 25 height 18
